Goal: Task Accomplishment & Management: Manage account settings

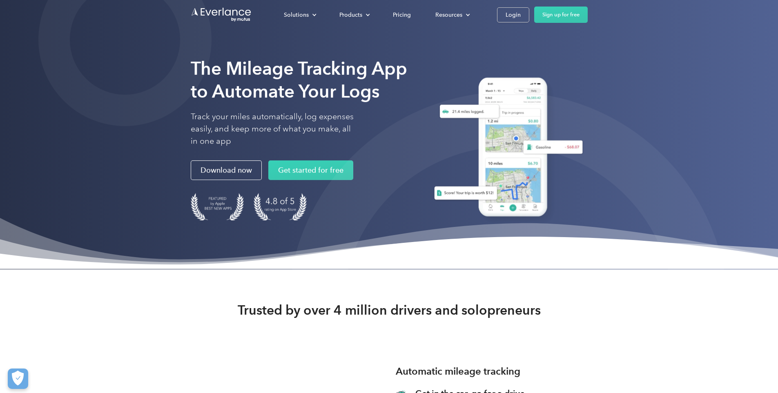
click at [588, 23] on div "Solutions For companies Easy vehicle reimbursements For self-employed Maximize …" at bounding box center [389, 14] width 397 height 29
click at [521, 17] on div "Login" at bounding box center [513, 15] width 15 height 10
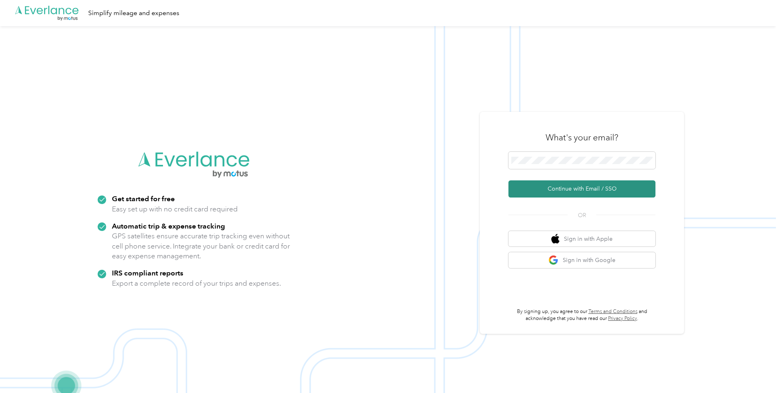
click at [556, 185] on button "Continue with Email / SSO" at bounding box center [582, 189] width 147 height 17
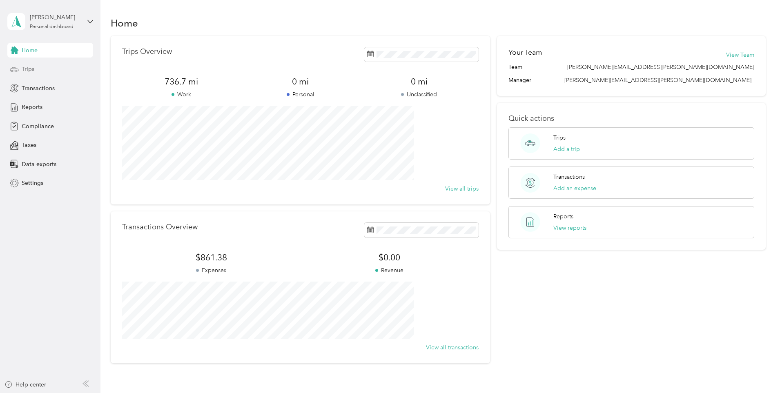
click at [30, 65] on span "Trips" at bounding box center [28, 69] width 13 height 9
